Goal: Task Accomplishment & Management: Use online tool/utility

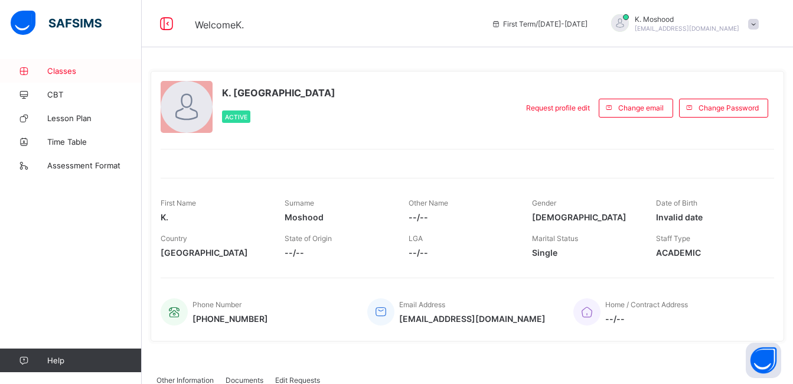
click at [67, 78] on link "Classes" at bounding box center [71, 71] width 142 height 24
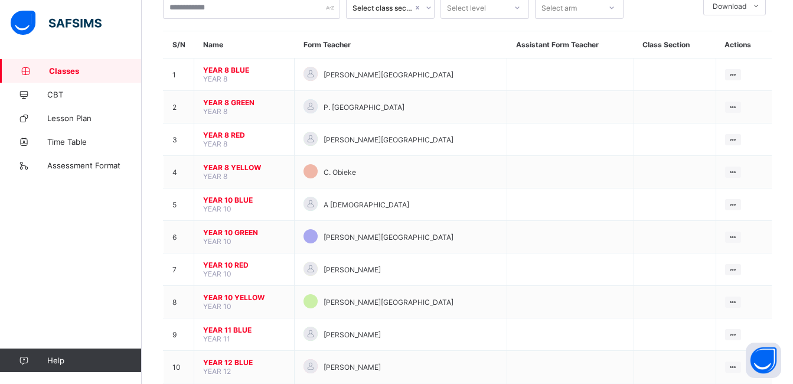
scroll to position [83, 0]
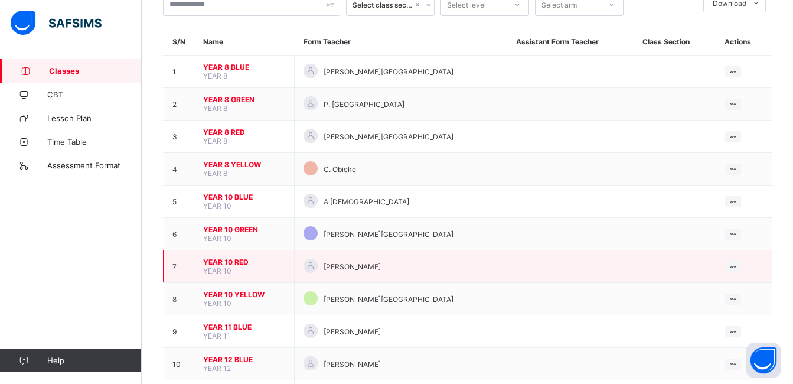
click at [235, 257] on span "YEAR 10 RED" at bounding box center [244, 261] width 82 height 9
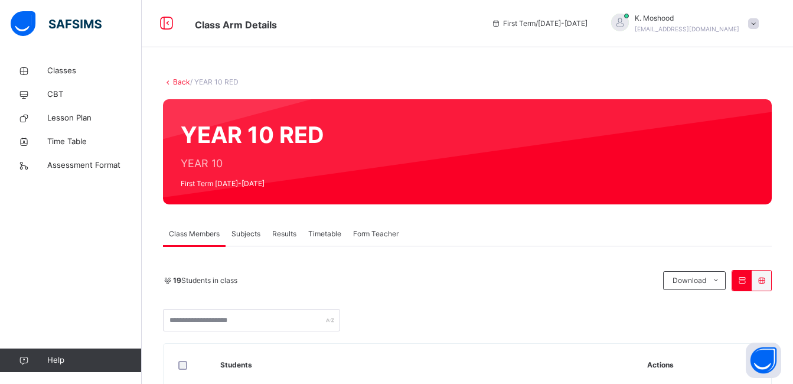
click at [249, 235] on span "Subjects" at bounding box center [245, 233] width 29 height 11
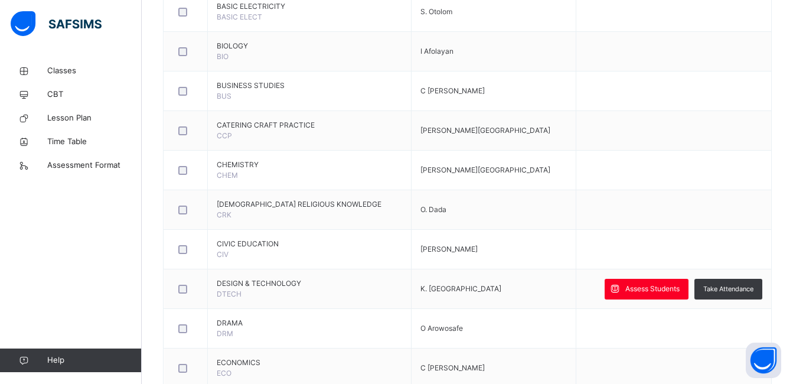
scroll to position [434, 0]
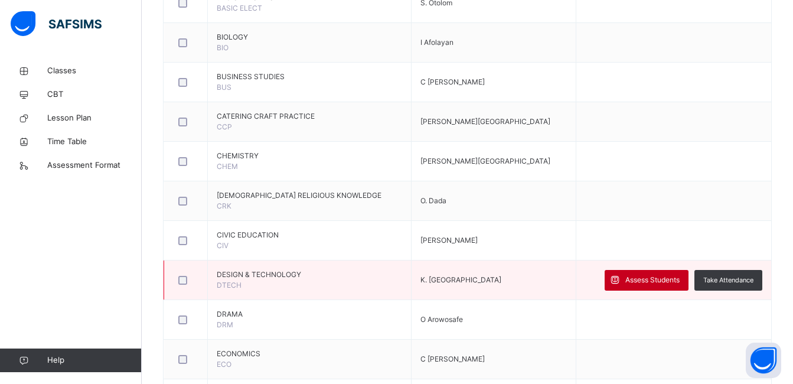
click at [646, 272] on div "Assess Students" at bounding box center [646, 280] width 84 height 21
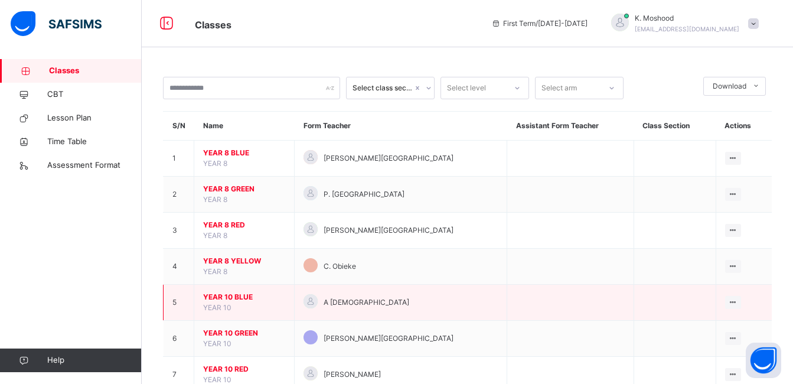
click at [240, 299] on span "YEAR 10 BLUE" at bounding box center [244, 297] width 82 height 11
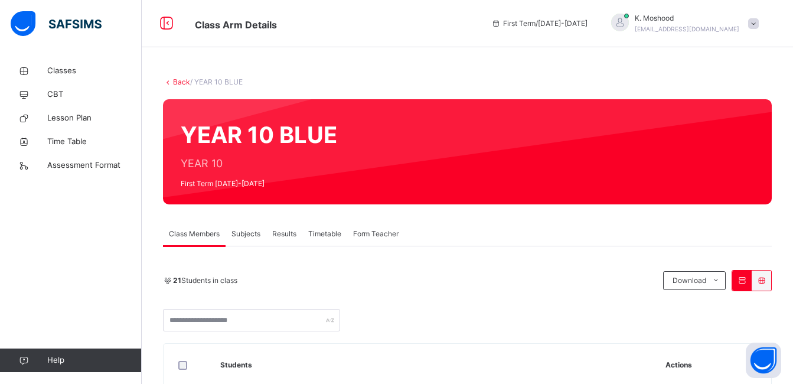
click at [243, 233] on span "Subjects" at bounding box center [245, 233] width 29 height 11
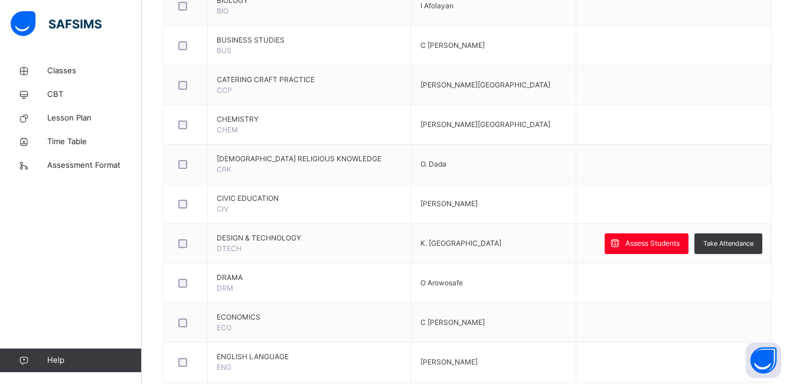
scroll to position [455, 0]
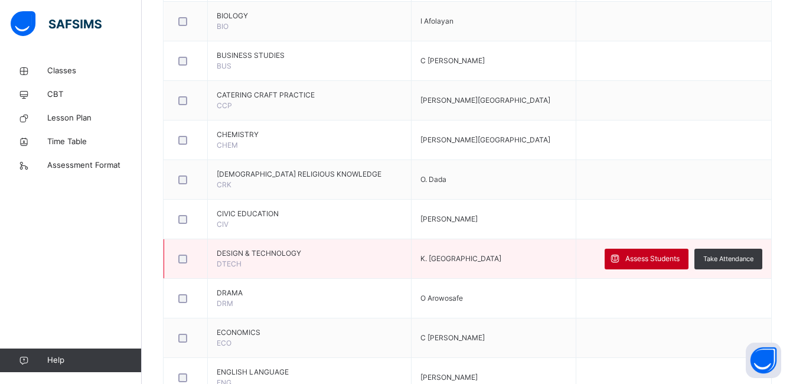
click at [654, 261] on span "Assess Students" at bounding box center [652, 258] width 54 height 11
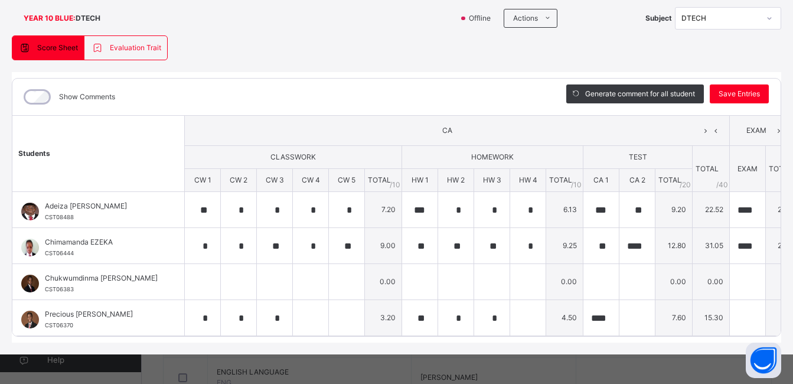
scroll to position [87, 0]
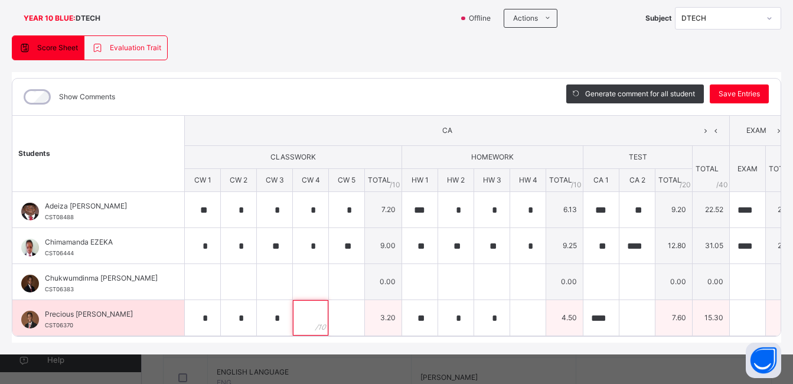
click at [302, 311] on input "text" at bounding box center [310, 317] width 35 height 35
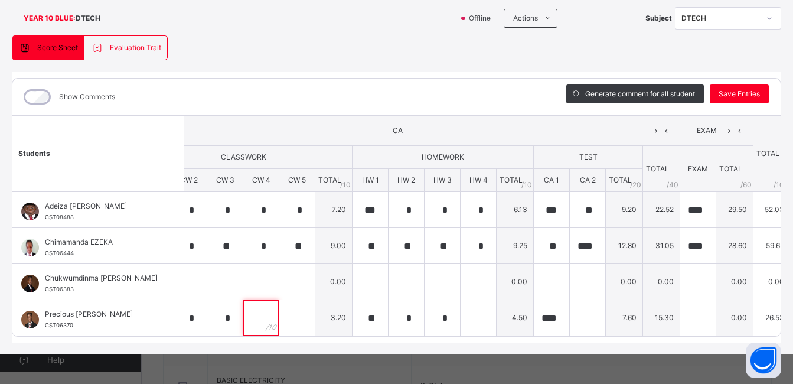
scroll to position [0, 0]
